Goal: Book appointment/travel/reservation

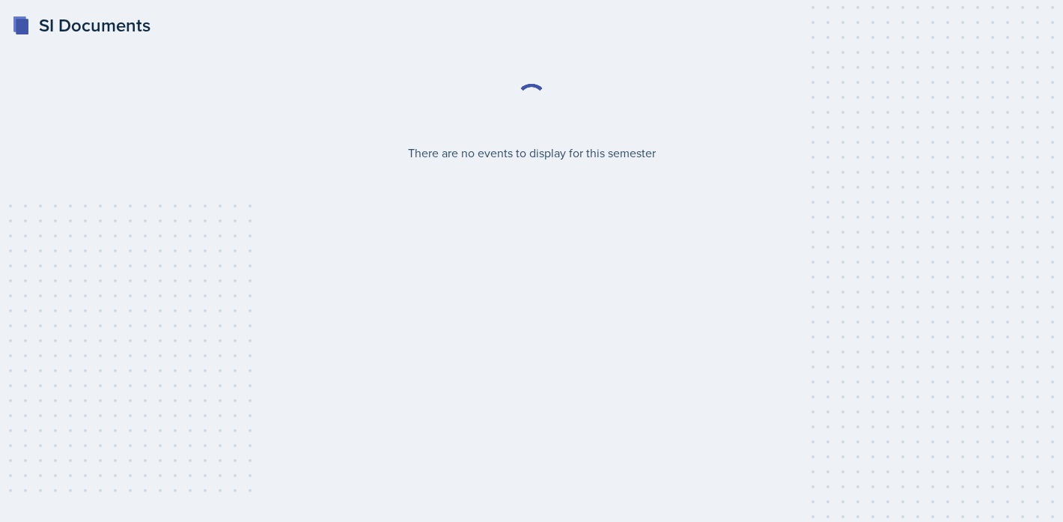
select select "2bed604d-1099-4043-b1bc-2365e8740244"
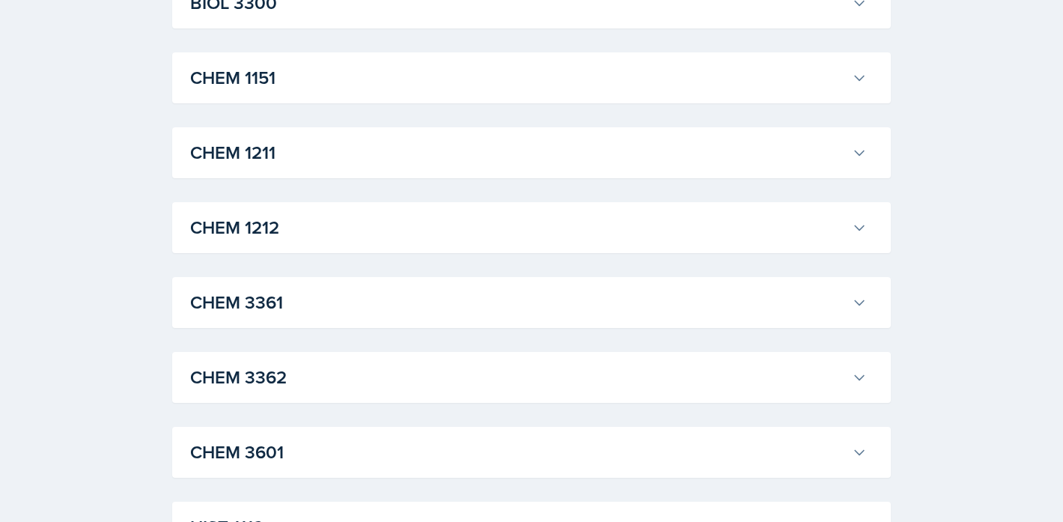
scroll to position [684, 0]
click at [439, 162] on h3 "CHEM 1211" at bounding box center [518, 151] width 656 height 27
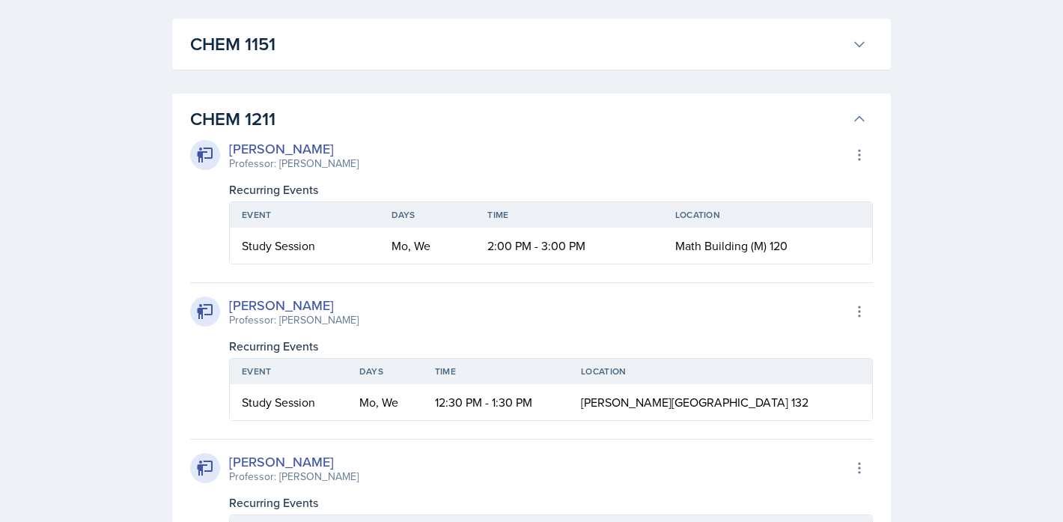
scroll to position [713, 0]
click at [490, 415] on td "12:30 PM - 1:30 PM" at bounding box center [496, 404] width 146 height 36
click at [485, 397] on td "12:30 PM - 1:30 PM" at bounding box center [496, 404] width 146 height 36
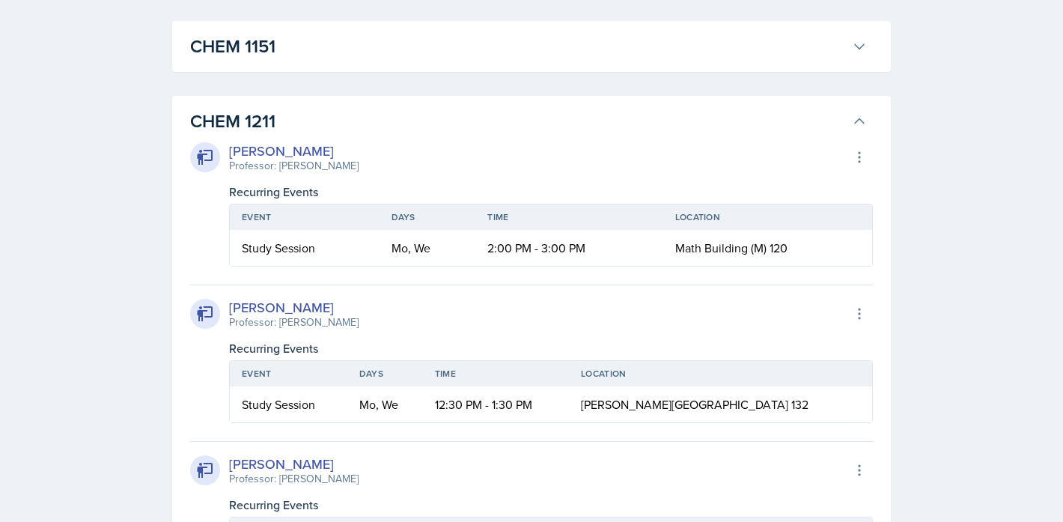
click at [281, 305] on div "[PERSON_NAME]" at bounding box center [294, 307] width 130 height 20
click at [408, 307] on div "[PERSON_NAME] Professor: [PERSON_NAME] Export to Google Calendar" at bounding box center [531, 313] width 683 height 33
